Goal: Find specific page/section: Find specific page/section

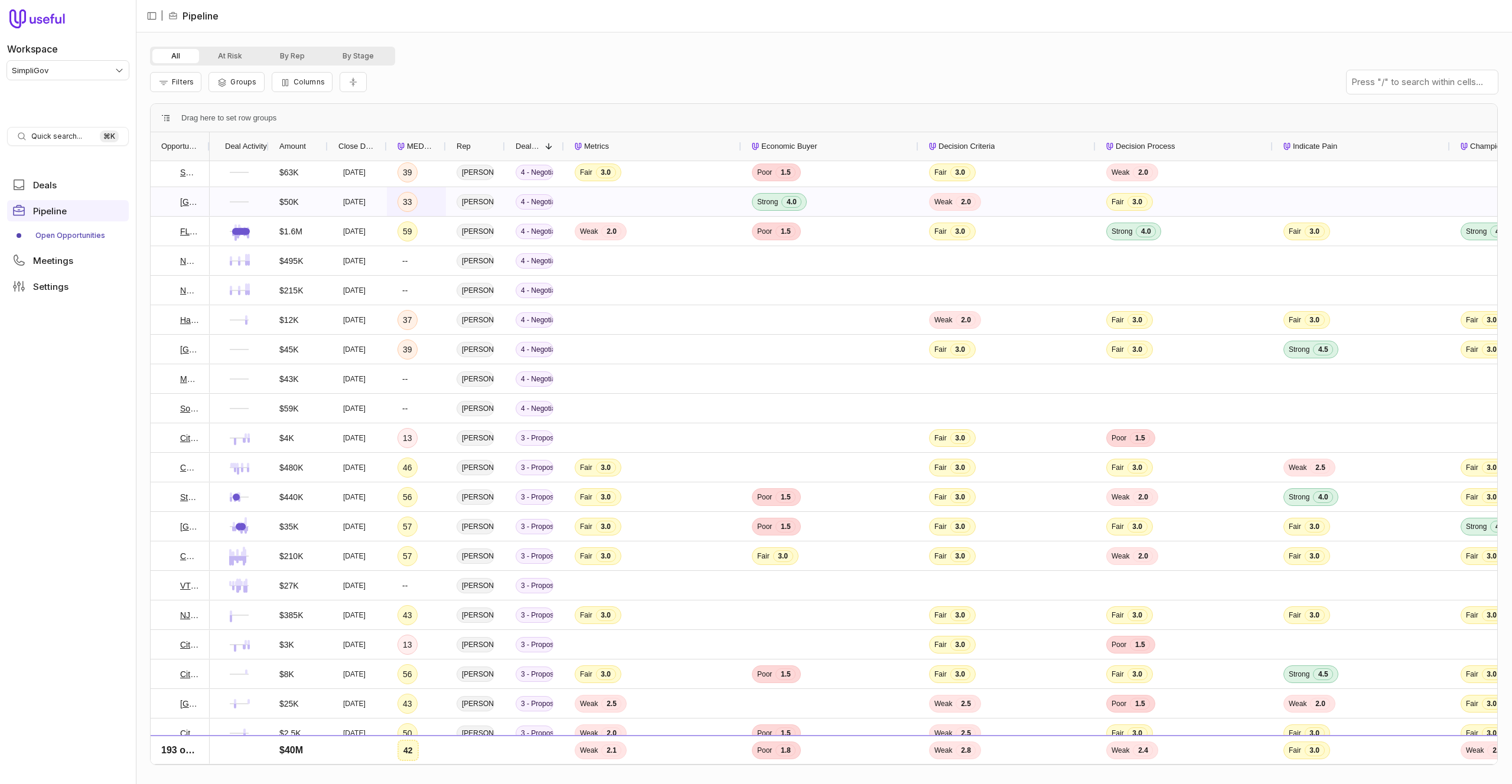
scroll to position [128, 0]
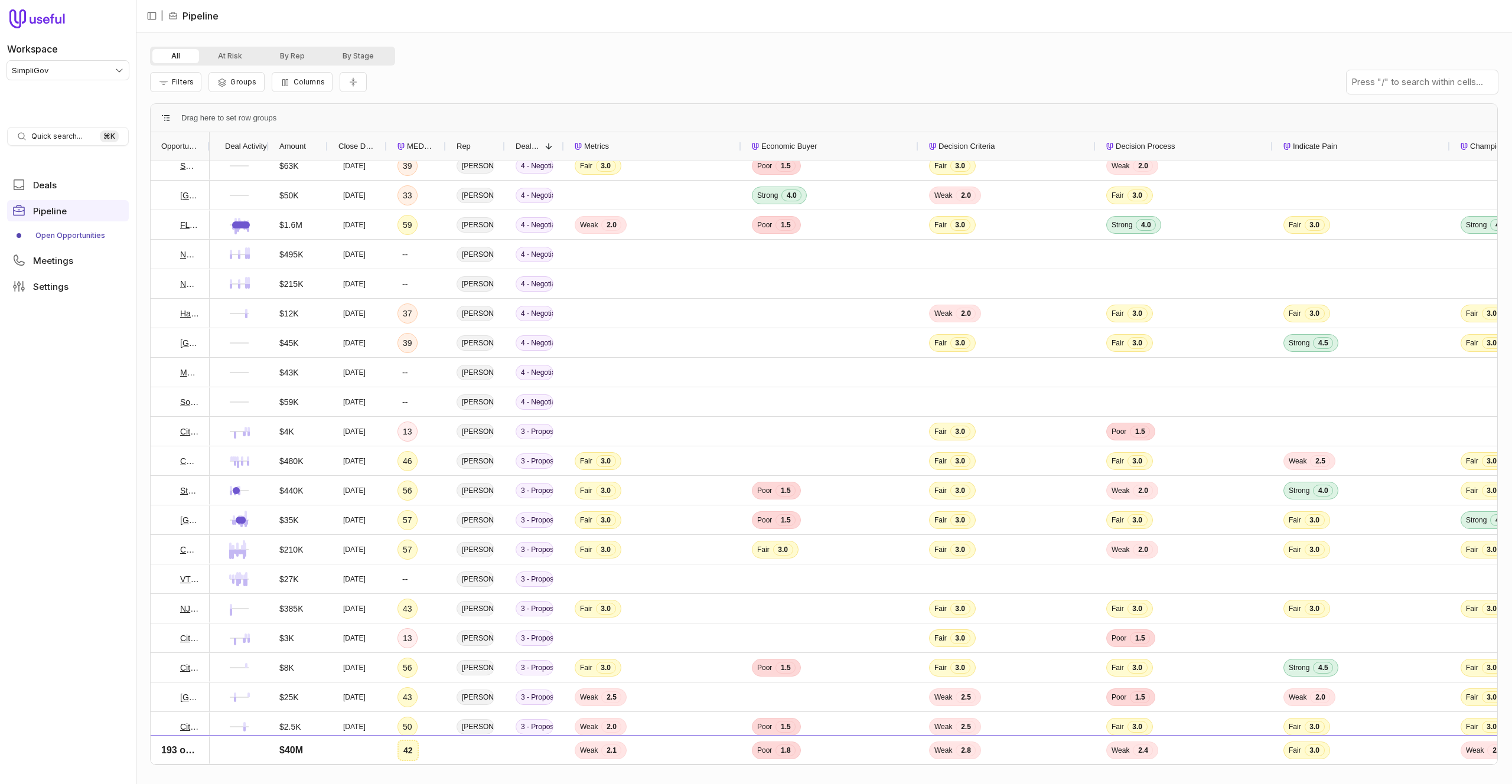
click at [267, 146] on div at bounding box center [268, 146] width 5 height 29
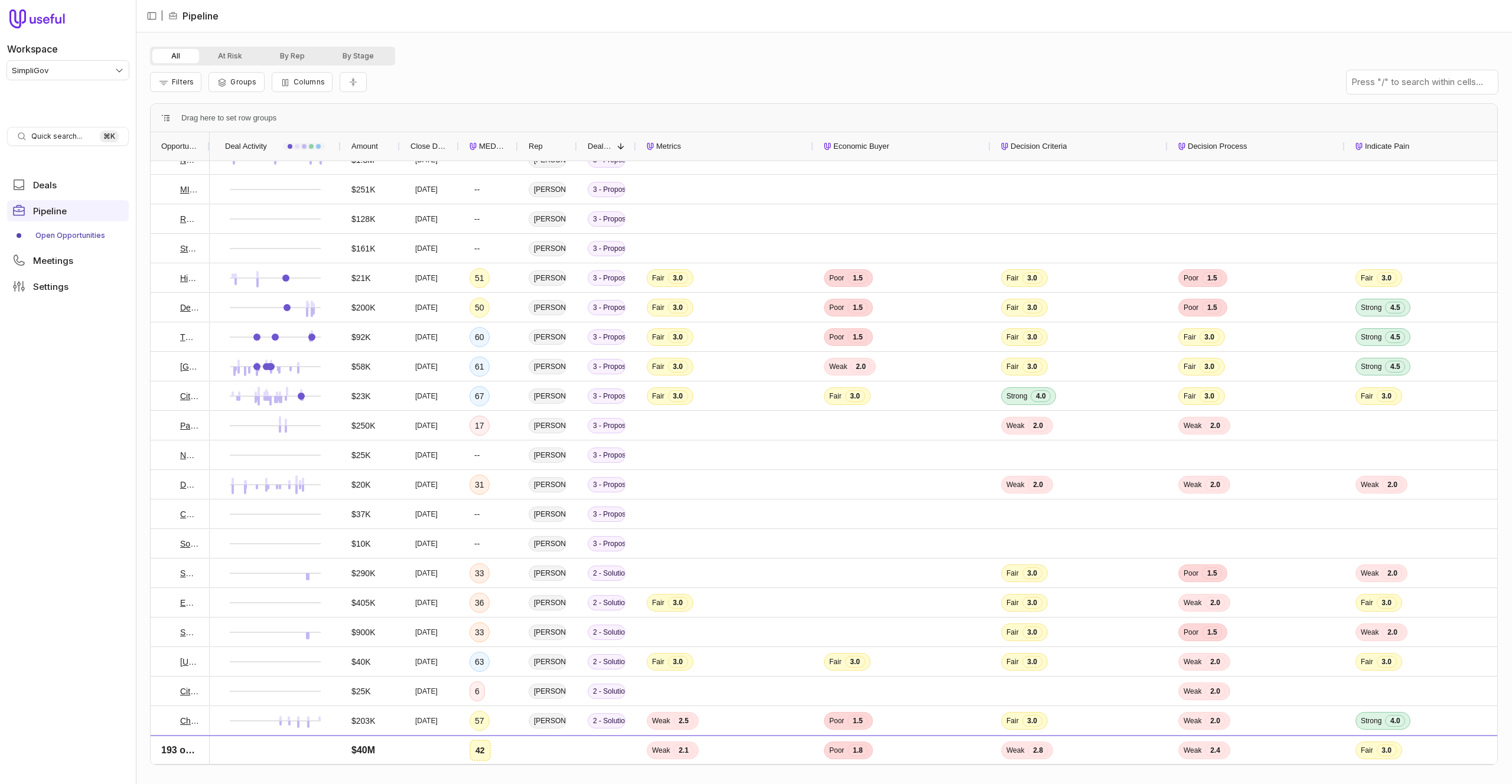
scroll to position [0, 0]
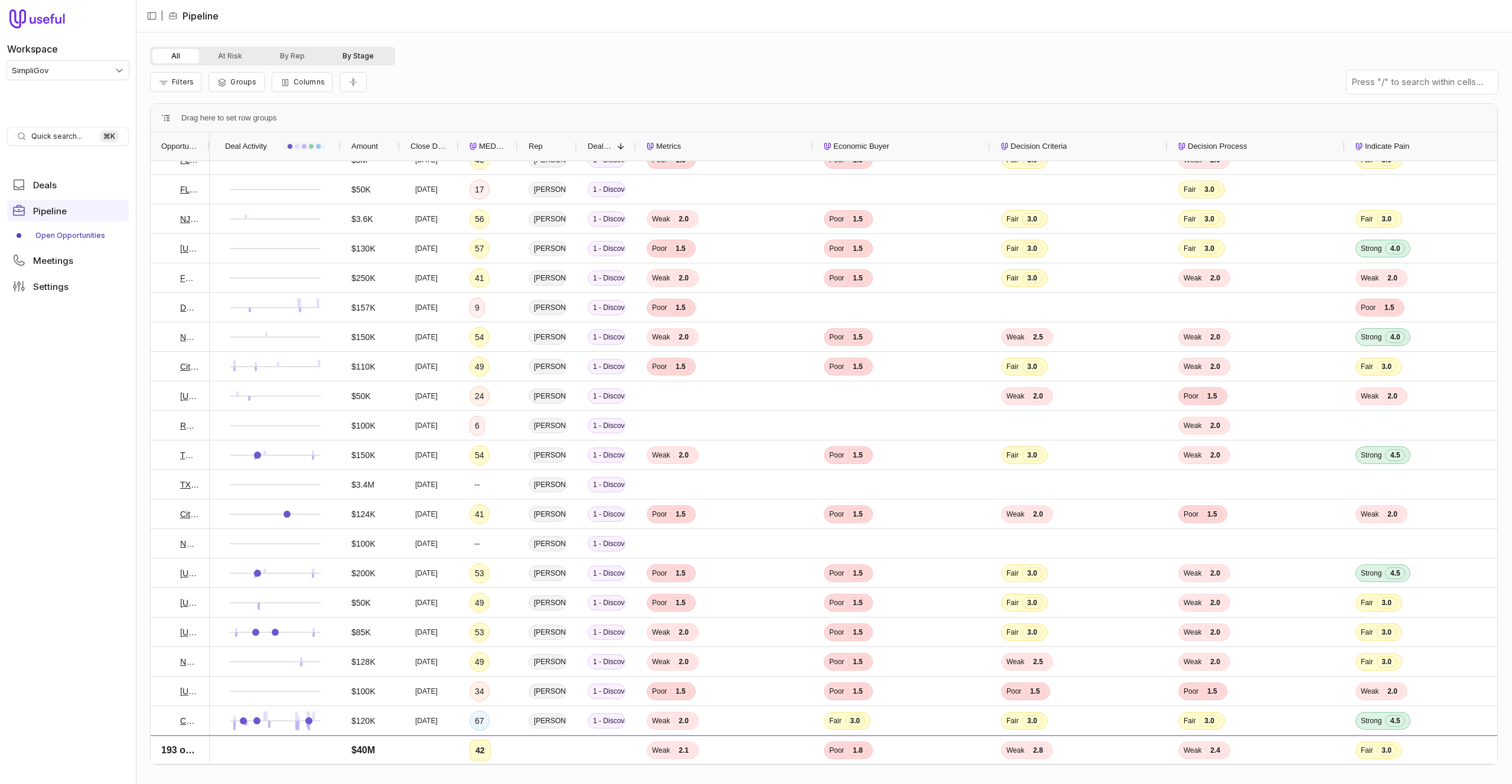
click at [344, 57] on button "By Stage" at bounding box center [358, 56] width 69 height 14
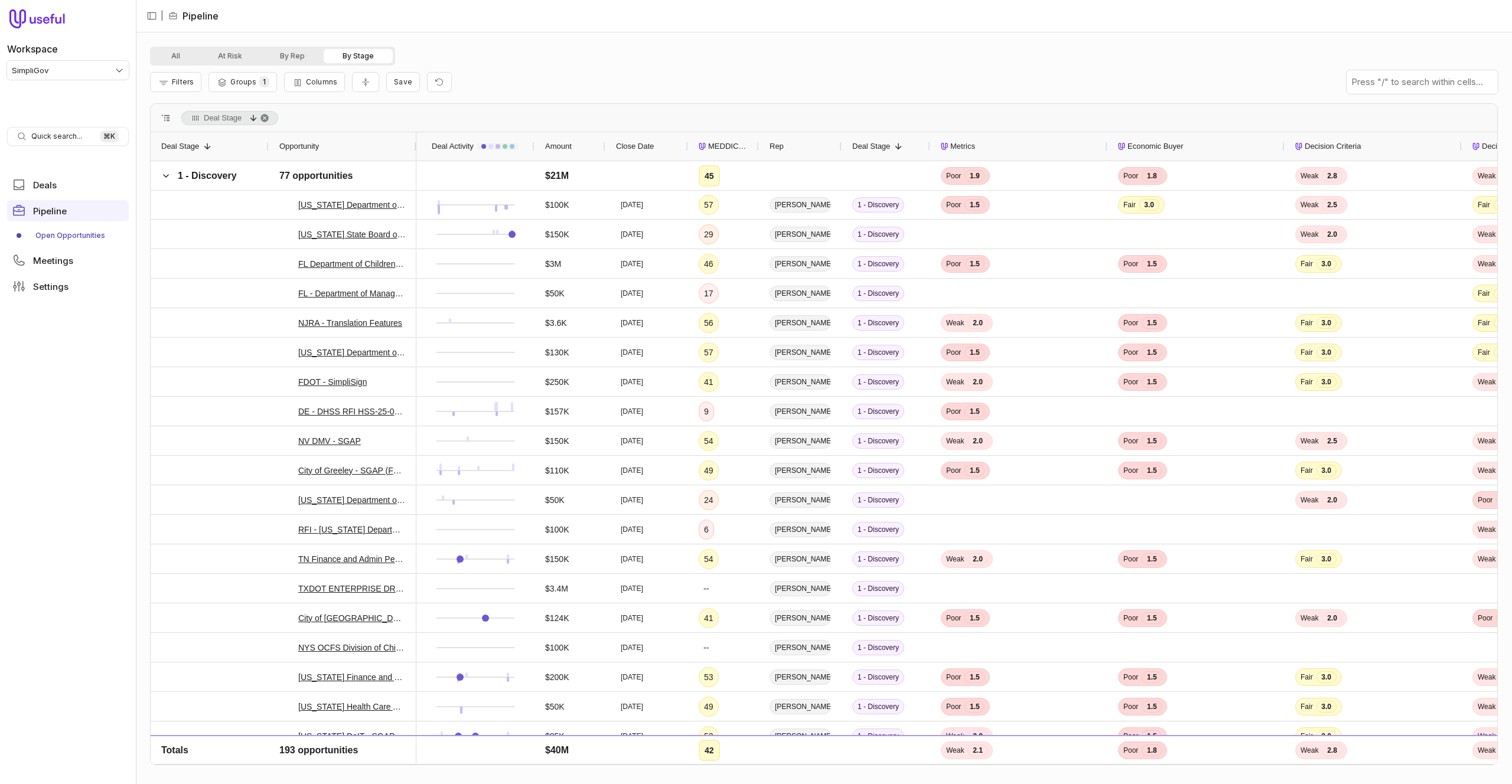
click at [523, 49] on div "All At Risk By Rep By Stage" at bounding box center [824, 56] width 1348 height 19
